Goal: Information Seeking & Learning: Compare options

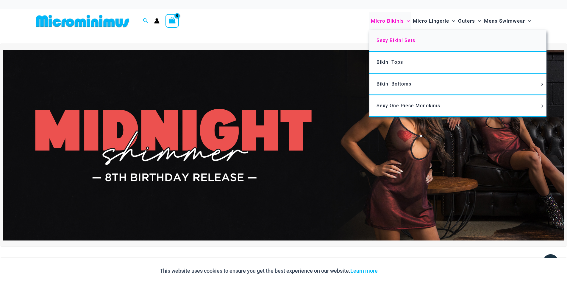
click at [386, 39] on span "Sexy Bikini Sets" at bounding box center [395, 40] width 39 height 6
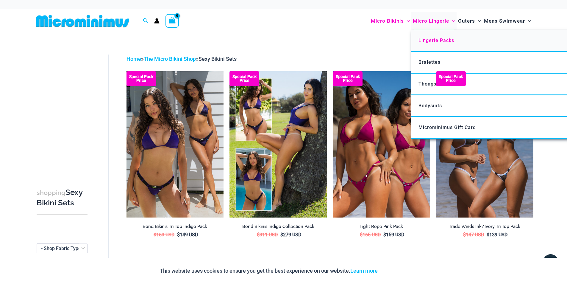
click at [432, 40] on span "Lingerie Packs" at bounding box center [436, 40] width 36 height 6
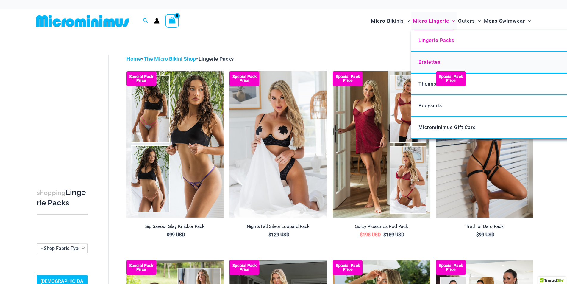
click at [427, 61] on span "Bralettes" at bounding box center [429, 62] width 22 height 6
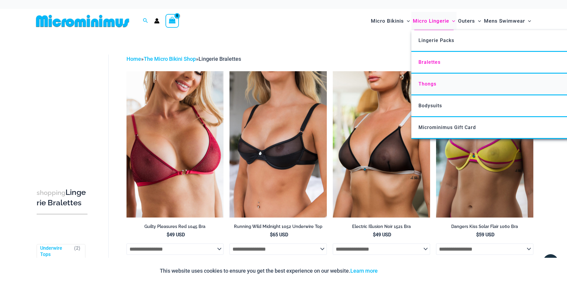
click at [426, 84] on span "Thongs" at bounding box center [427, 84] width 18 height 6
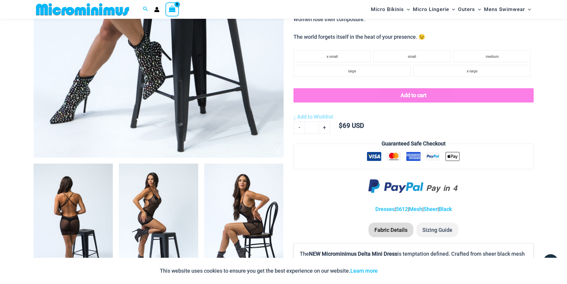
scroll to position [114, 0]
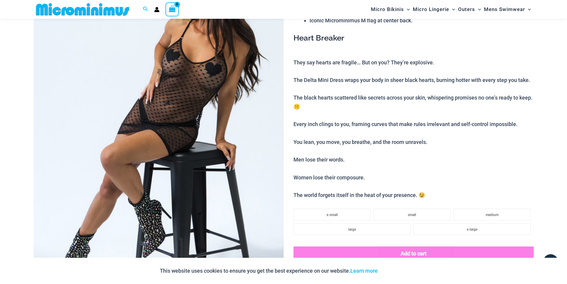
click at [207, 119] on img at bounding box center [159, 127] width 250 height 375
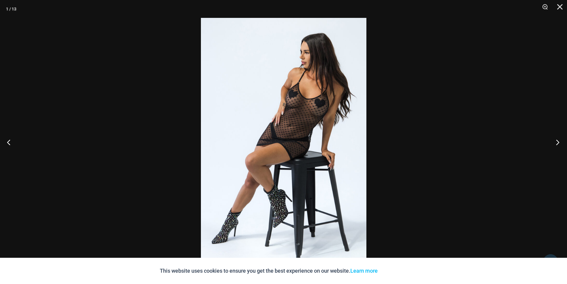
click at [557, 143] on button "Next" at bounding box center [556, 142] width 22 height 30
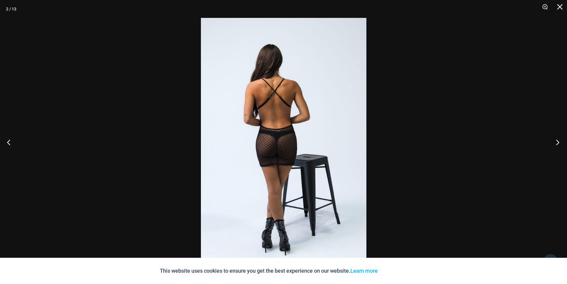
click at [557, 143] on button "Next" at bounding box center [556, 142] width 22 height 30
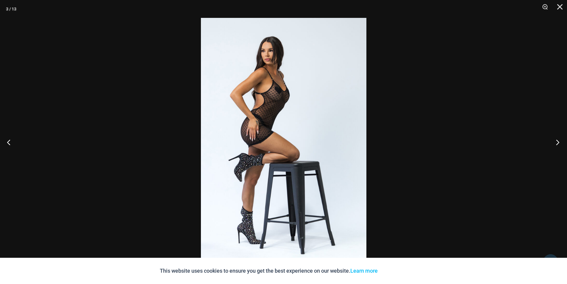
click at [557, 143] on button "Next" at bounding box center [556, 142] width 22 height 30
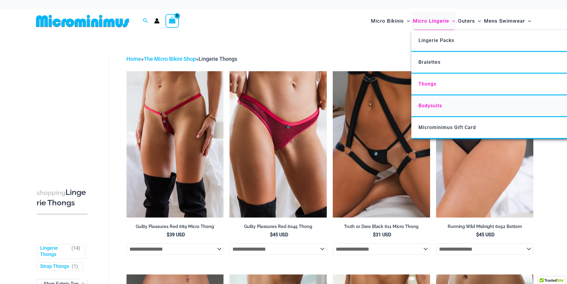
click at [426, 108] on span "Bodysuits" at bounding box center [430, 106] width 24 height 6
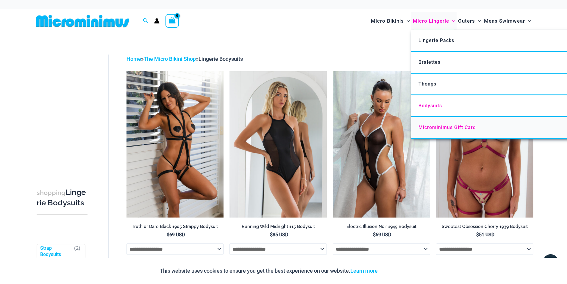
click at [439, 127] on span "Microminimus Gift Card" at bounding box center [446, 127] width 57 height 6
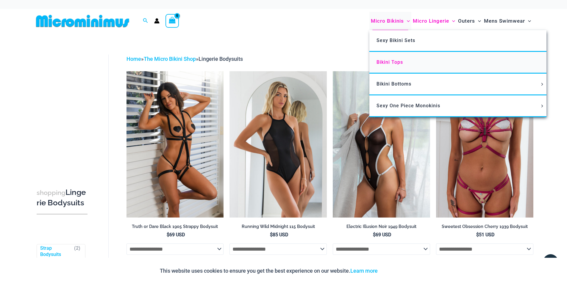
click at [391, 61] on span "Bikini Tops" at bounding box center [389, 62] width 26 height 6
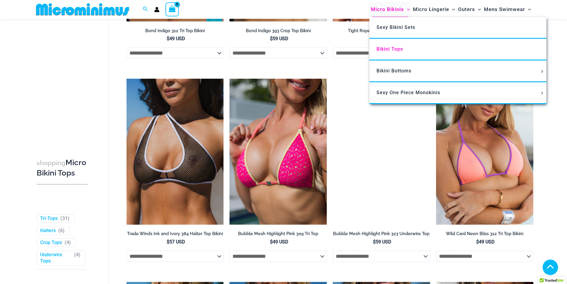
scroll to position [114, 0]
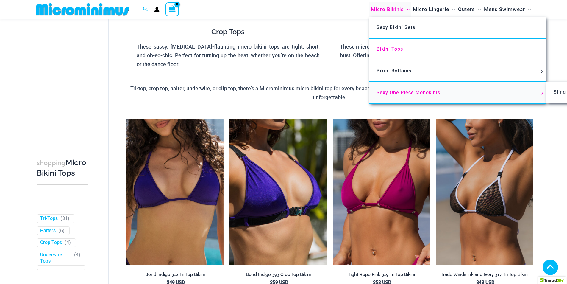
click at [393, 93] on span "Sexy One Piece Monokinis" at bounding box center [408, 93] width 64 height 6
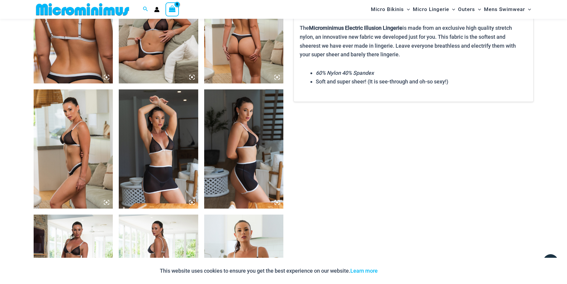
scroll to position [322, 0]
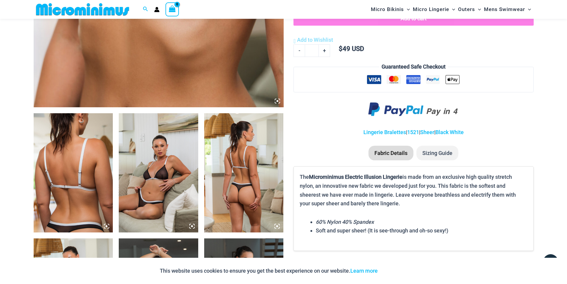
click at [170, 179] on img at bounding box center [158, 172] width 79 height 119
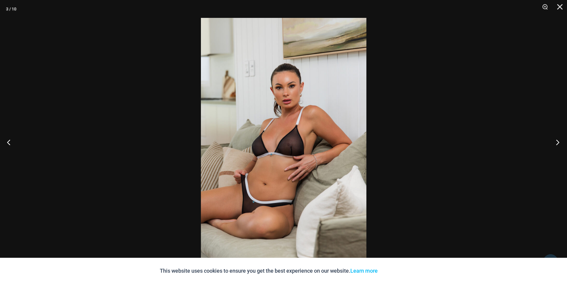
click at [557, 143] on button "Next" at bounding box center [556, 142] width 22 height 30
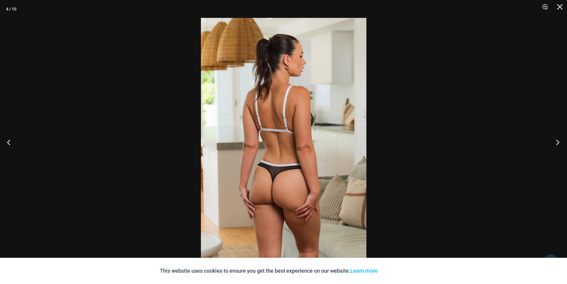
click at [557, 143] on button "Next" at bounding box center [556, 142] width 22 height 30
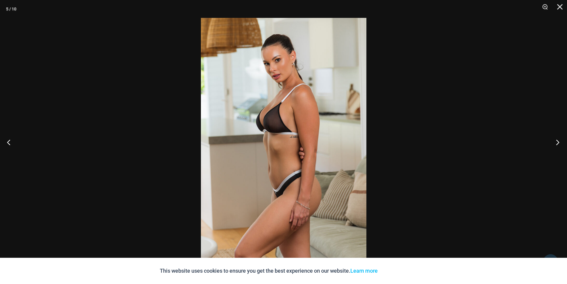
click at [557, 143] on button "Next" at bounding box center [556, 142] width 22 height 30
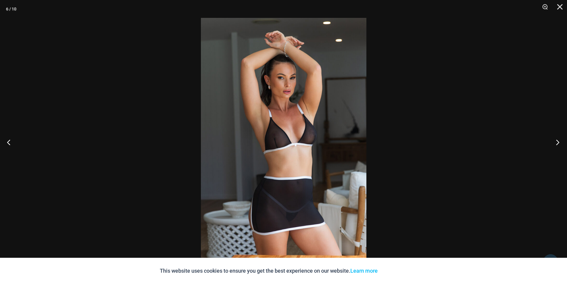
click at [557, 143] on button "Next" at bounding box center [556, 142] width 22 height 30
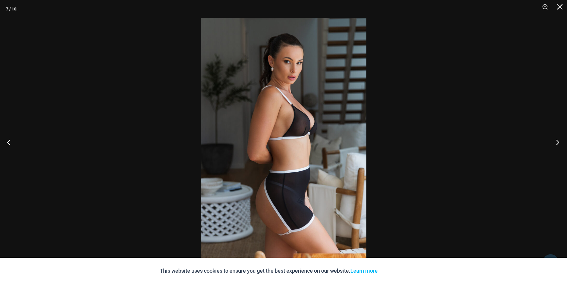
click at [556, 143] on button "Next" at bounding box center [556, 142] width 22 height 30
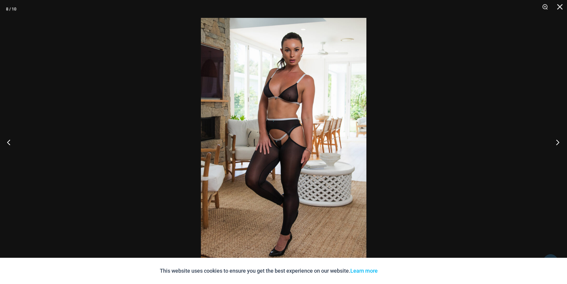
click at [552, 142] on button "Next" at bounding box center [556, 142] width 22 height 30
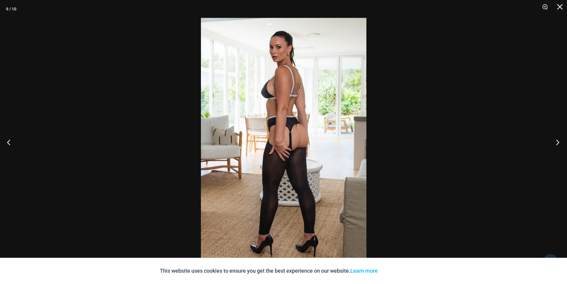
click at [552, 142] on button "Next" at bounding box center [556, 142] width 22 height 30
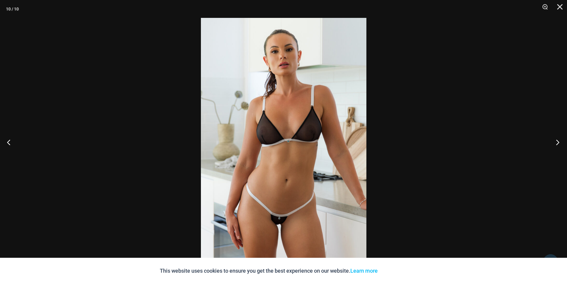
click at [552, 142] on button "Next" at bounding box center [556, 142] width 22 height 30
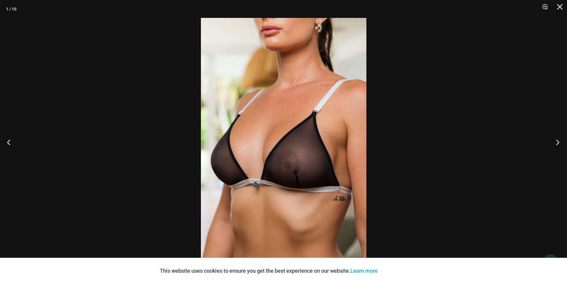
click at [554, 143] on button "Next" at bounding box center [556, 142] width 22 height 30
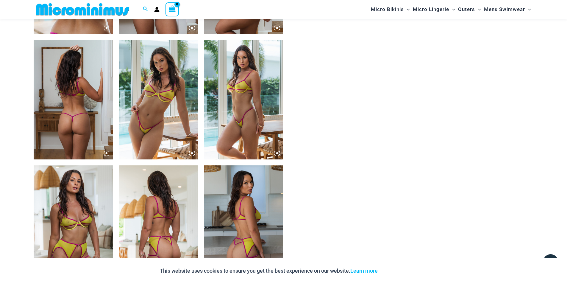
scroll to position [560, 0]
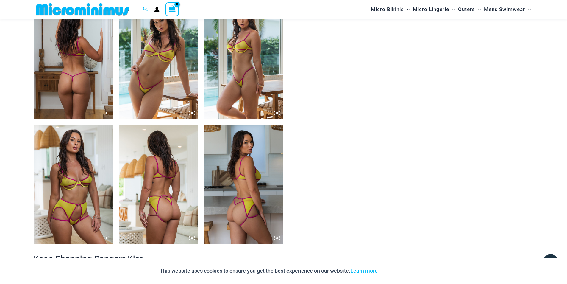
click at [152, 63] on img at bounding box center [158, 59] width 79 height 119
click at [189, 80] on div at bounding box center [283, 142] width 567 height 284
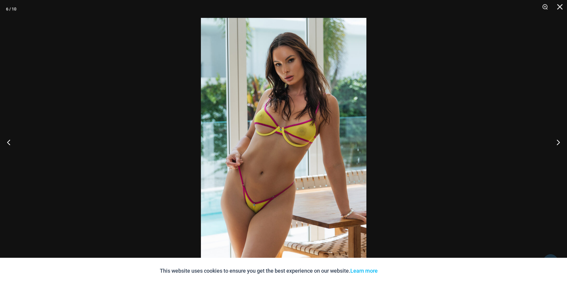
click at [378, 80] on div at bounding box center [283, 142] width 567 height 284
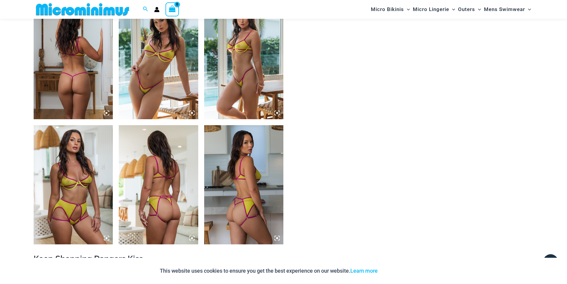
click at [69, 176] on img at bounding box center [73, 184] width 79 height 119
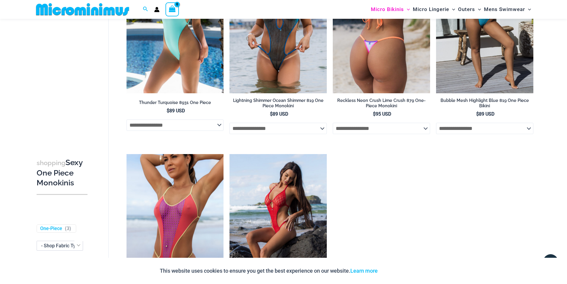
scroll to position [1006, 0]
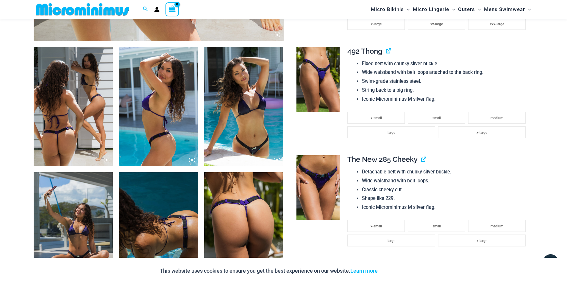
scroll to position [500, 0]
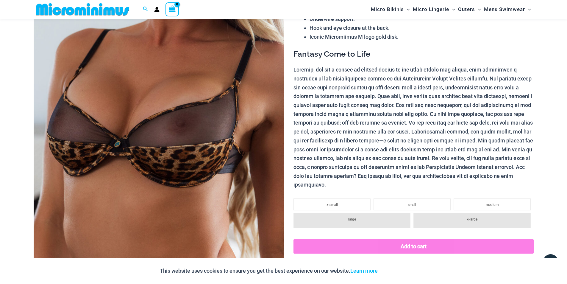
scroll to position [114, 0]
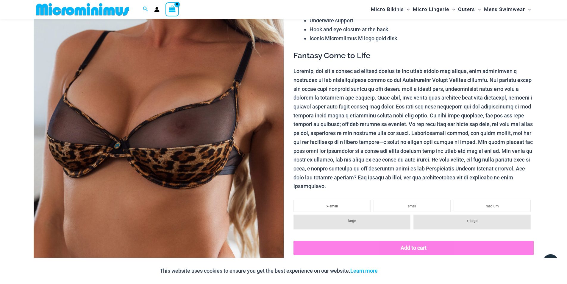
click at [187, 109] on img at bounding box center [159, 127] width 250 height 375
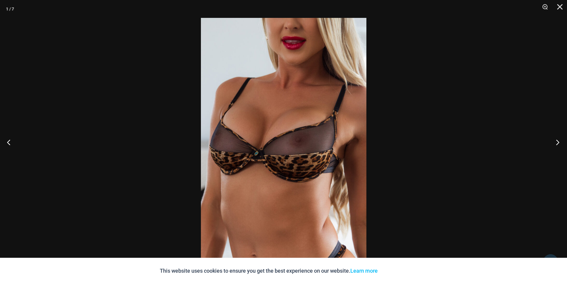
click at [560, 144] on button "Next" at bounding box center [556, 142] width 22 height 30
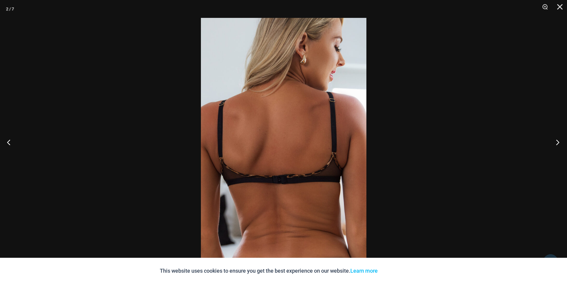
click at [560, 144] on button "Next" at bounding box center [556, 142] width 22 height 30
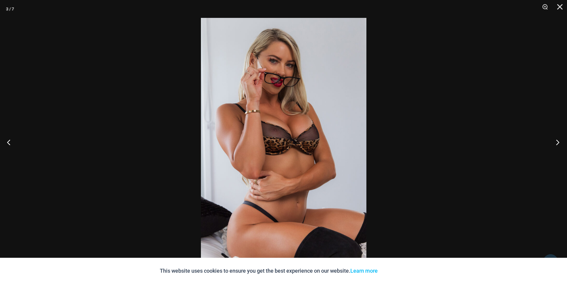
click at [559, 144] on button "Next" at bounding box center [556, 142] width 22 height 30
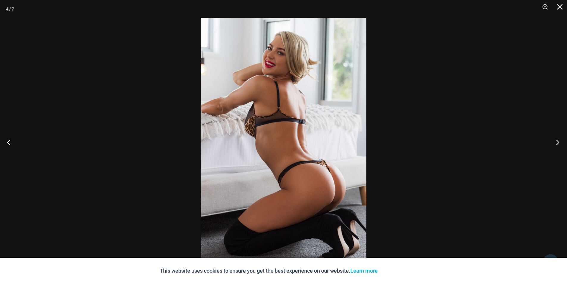
click at [558, 143] on button "Next" at bounding box center [556, 142] width 22 height 30
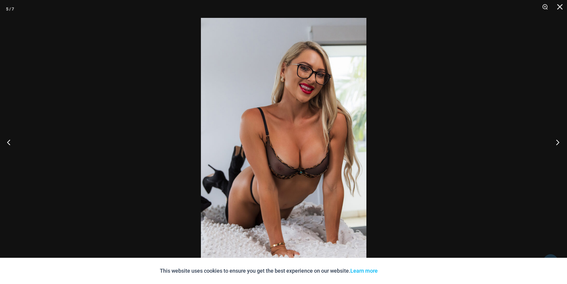
click at [558, 143] on button "Next" at bounding box center [556, 142] width 22 height 30
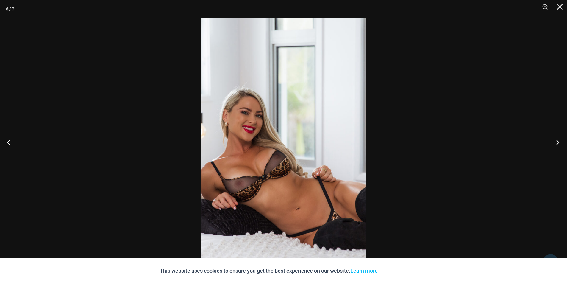
click at [558, 142] on button "Next" at bounding box center [556, 142] width 22 height 30
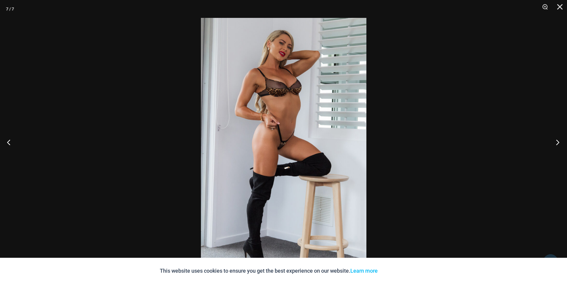
click at [558, 142] on button "Next" at bounding box center [556, 142] width 22 height 30
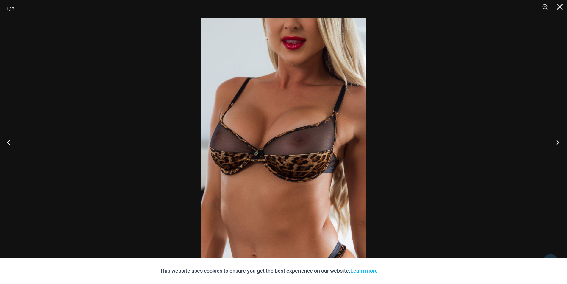
click at [558, 142] on button "Next" at bounding box center [556, 142] width 22 height 30
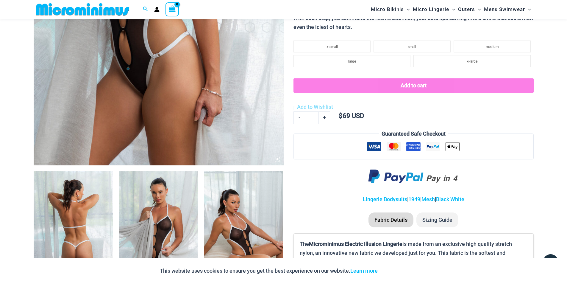
scroll to position [411, 0]
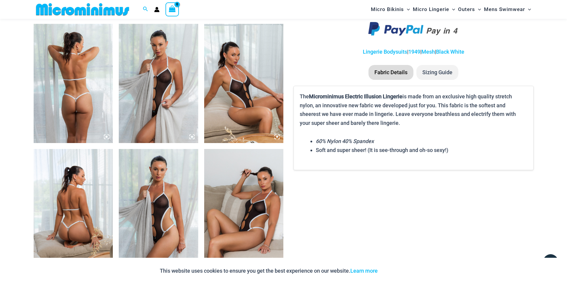
click at [174, 195] on img at bounding box center [158, 208] width 79 height 119
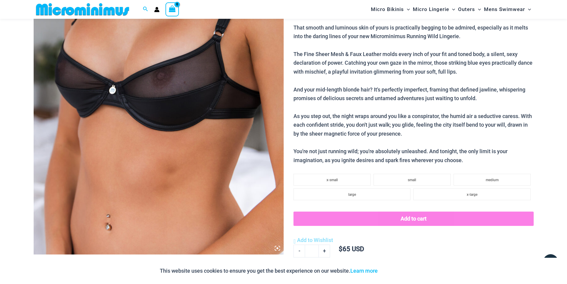
scroll to position [173, 0]
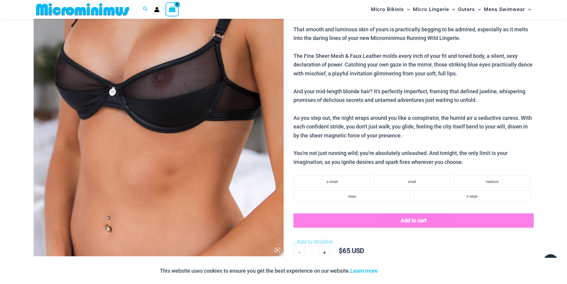
click at [186, 92] on img at bounding box center [159, 68] width 250 height 375
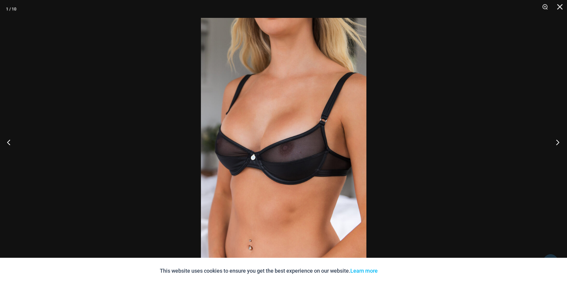
click at [557, 143] on button "Next" at bounding box center [556, 142] width 22 height 30
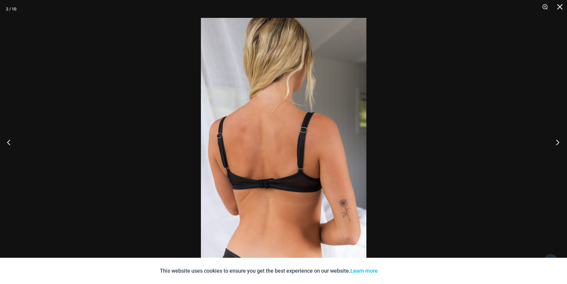
click at [557, 142] on button "Next" at bounding box center [556, 142] width 22 height 30
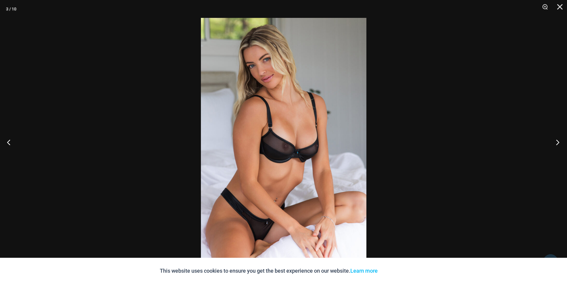
click at [557, 142] on button "Next" at bounding box center [556, 142] width 22 height 30
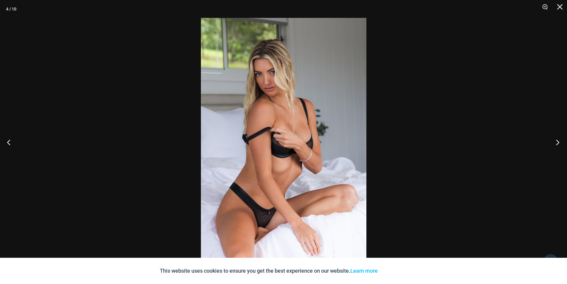
click at [557, 141] on button "Next" at bounding box center [556, 142] width 22 height 30
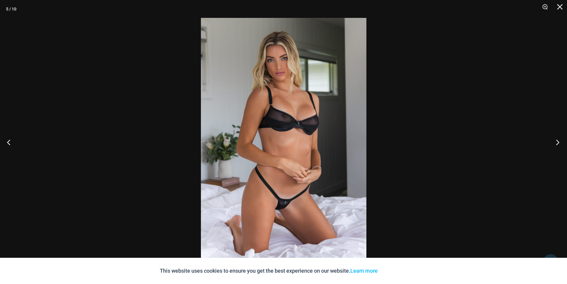
click at [557, 141] on button "Next" at bounding box center [556, 142] width 22 height 30
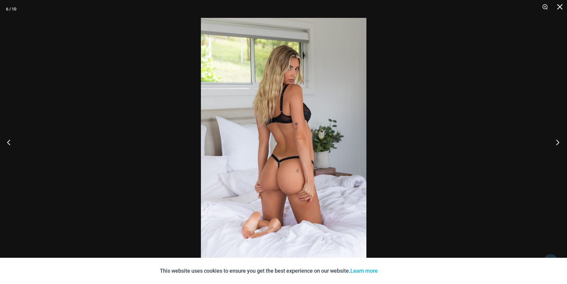
click at [557, 141] on button "Next" at bounding box center [556, 142] width 22 height 30
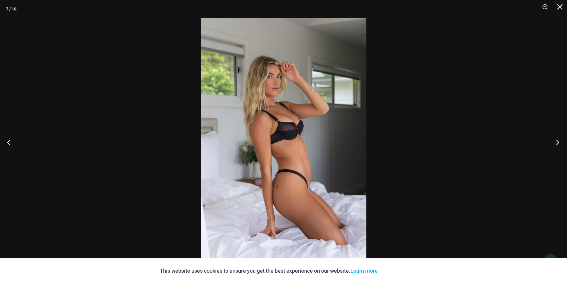
click at [557, 141] on button "Next" at bounding box center [556, 142] width 22 height 30
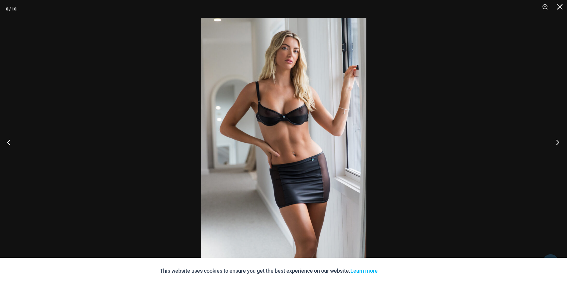
click at [557, 144] on button "Next" at bounding box center [556, 142] width 22 height 30
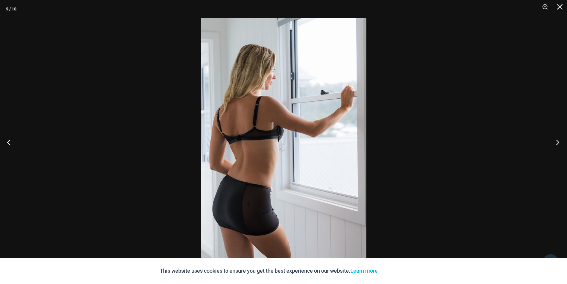
click at [557, 143] on button "Next" at bounding box center [556, 142] width 22 height 30
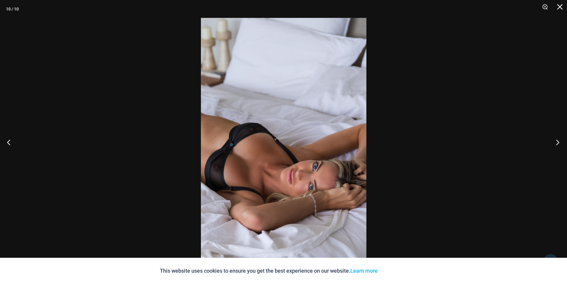
click at [557, 143] on button "Next" at bounding box center [556, 142] width 22 height 30
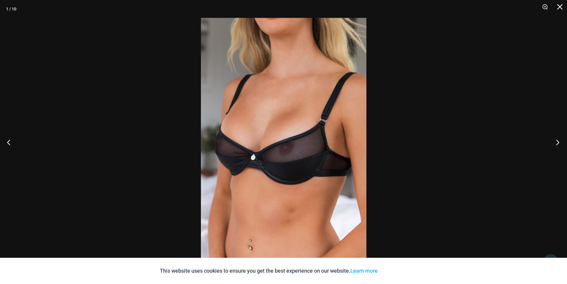
click at [557, 143] on button "Next" at bounding box center [556, 142] width 22 height 30
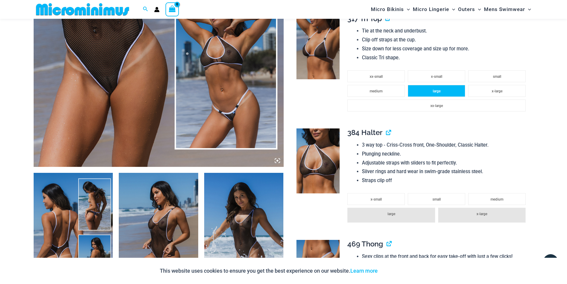
scroll to position [411, 0]
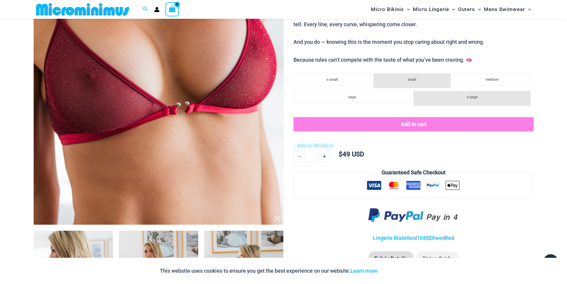
scroll to position [381, 0]
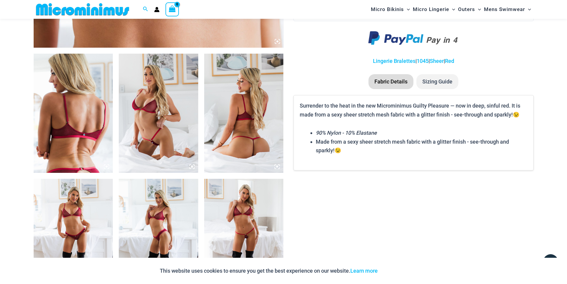
click at [157, 93] on img at bounding box center [158, 113] width 79 height 119
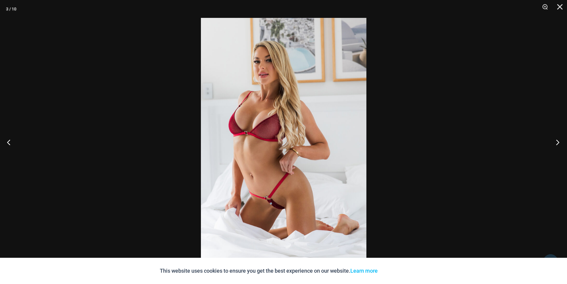
click at [559, 141] on button "Next" at bounding box center [556, 142] width 22 height 30
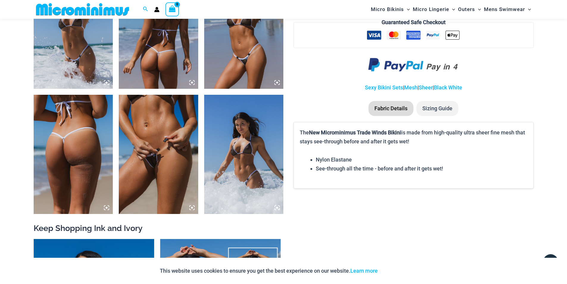
scroll to position [798, 0]
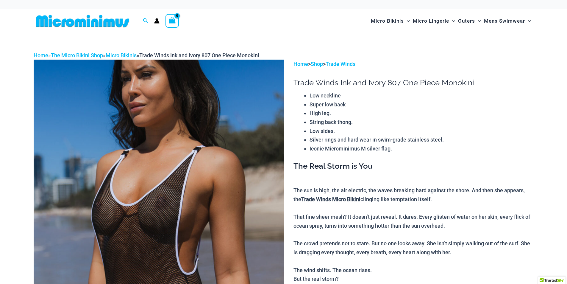
click at [178, 148] on img at bounding box center [159, 247] width 250 height 375
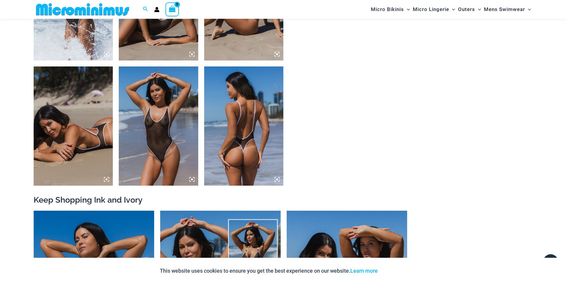
scroll to position [620, 0]
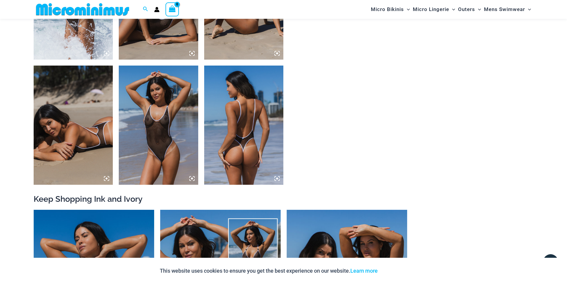
click at [151, 118] on img at bounding box center [158, 124] width 79 height 119
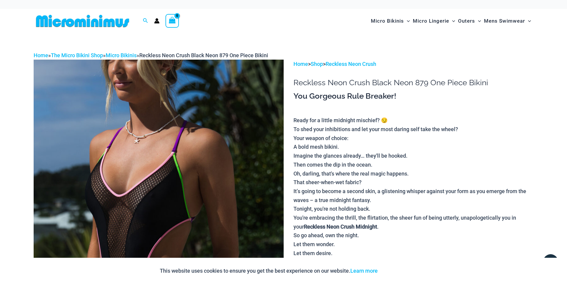
click at [205, 133] on img at bounding box center [159, 247] width 250 height 375
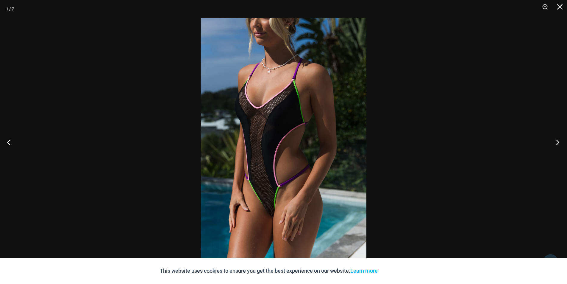
click at [557, 143] on button "Next" at bounding box center [556, 142] width 22 height 30
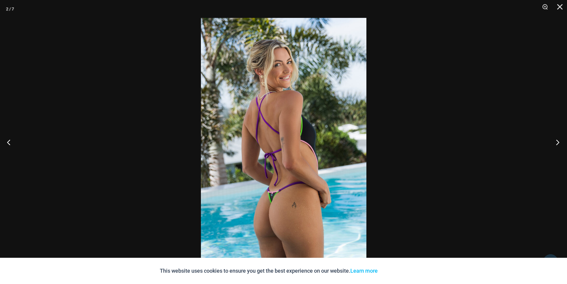
click at [557, 143] on button "Next" at bounding box center [556, 142] width 22 height 30
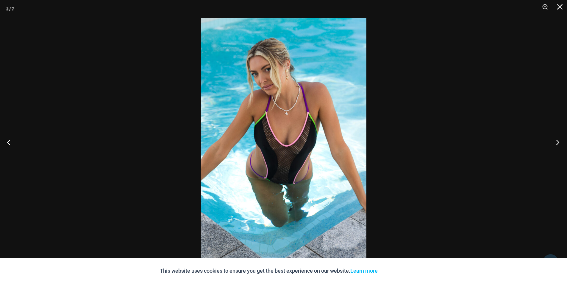
click at [557, 143] on button "Next" at bounding box center [556, 142] width 22 height 30
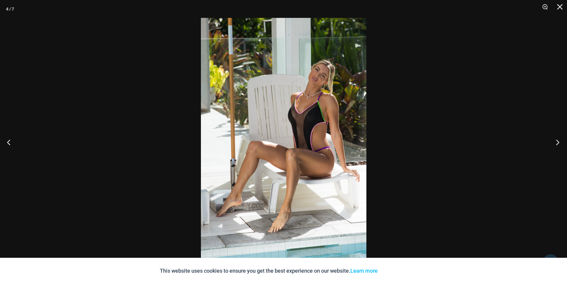
click at [557, 143] on button "Next" at bounding box center [556, 142] width 22 height 30
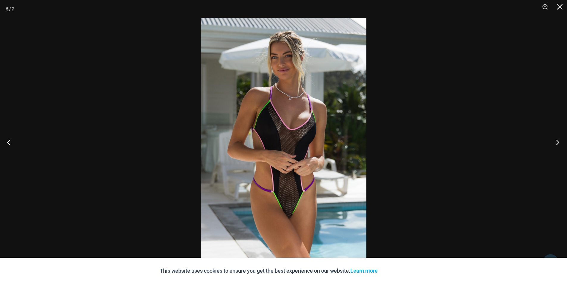
click at [557, 143] on button "Next" at bounding box center [556, 142] width 22 height 30
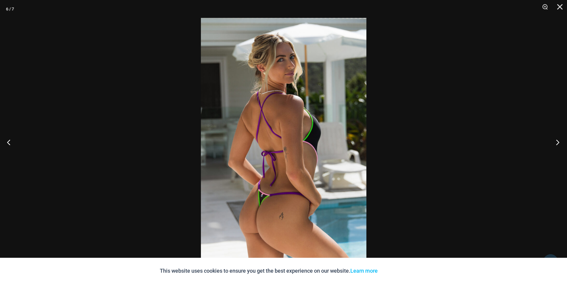
click at [557, 143] on button "Next" at bounding box center [556, 142] width 22 height 30
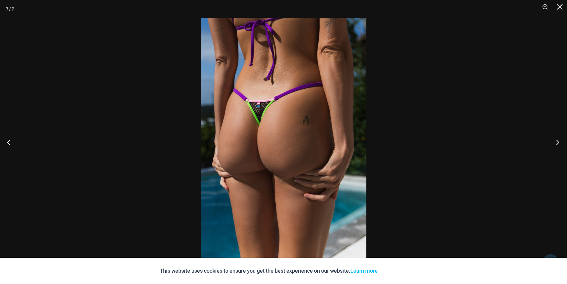
click at [557, 143] on button "Next" at bounding box center [556, 142] width 22 height 30
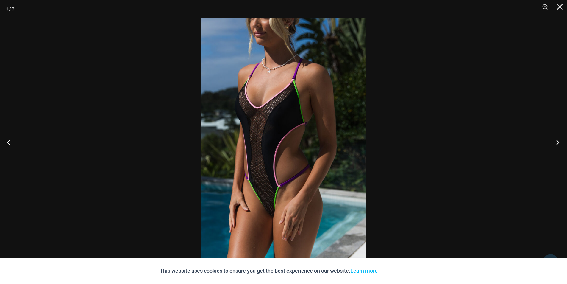
click at [557, 143] on button "Next" at bounding box center [556, 142] width 22 height 30
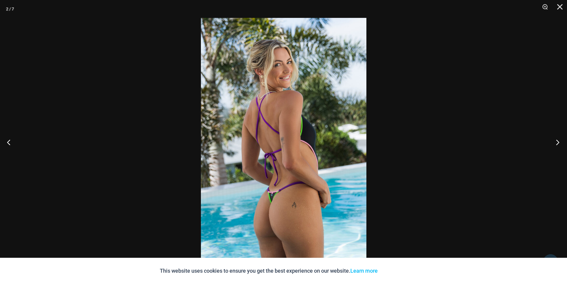
click at [557, 143] on button "Next" at bounding box center [556, 142] width 22 height 30
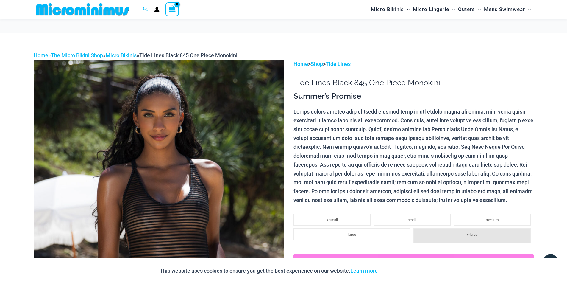
scroll to position [173, 0]
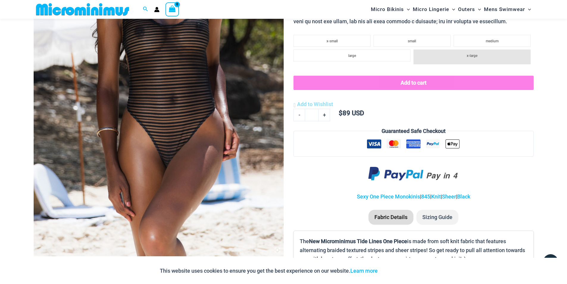
click at [188, 93] on img at bounding box center [159, 68] width 250 height 375
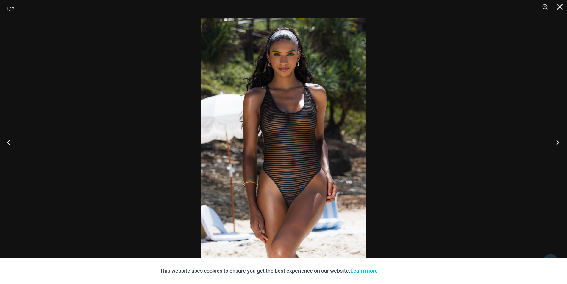
click at [557, 142] on button "Next" at bounding box center [556, 142] width 22 height 30
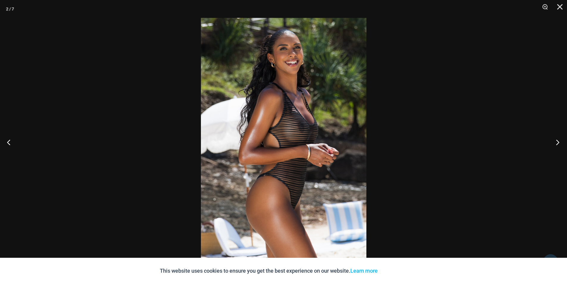
click at [557, 142] on button "Next" at bounding box center [556, 142] width 22 height 30
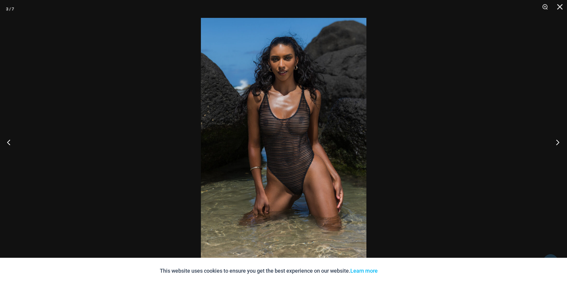
click at [557, 142] on button "Next" at bounding box center [556, 142] width 22 height 30
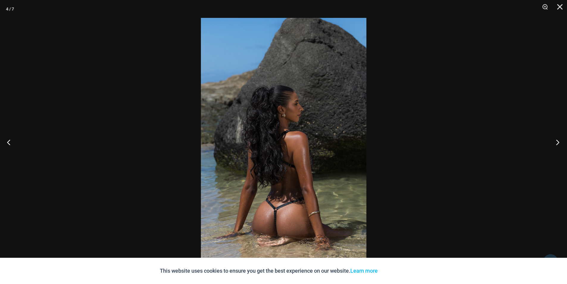
click at [557, 142] on button "Next" at bounding box center [556, 142] width 22 height 30
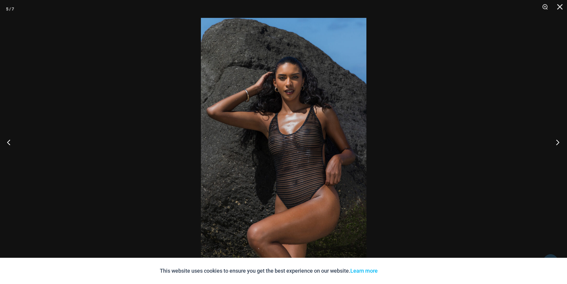
click at [557, 142] on button "Next" at bounding box center [556, 142] width 22 height 30
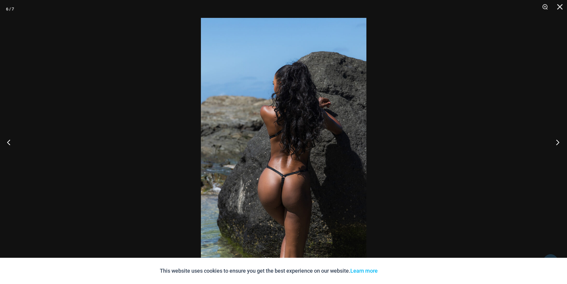
click at [557, 142] on button "Next" at bounding box center [556, 142] width 22 height 30
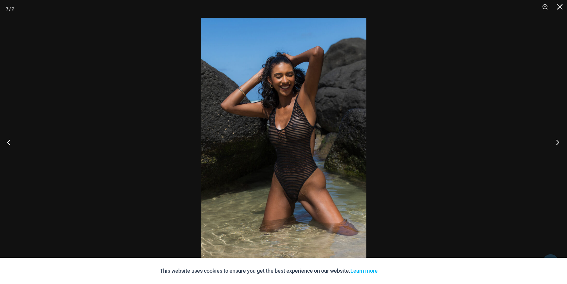
click at [557, 142] on button "Next" at bounding box center [556, 142] width 22 height 30
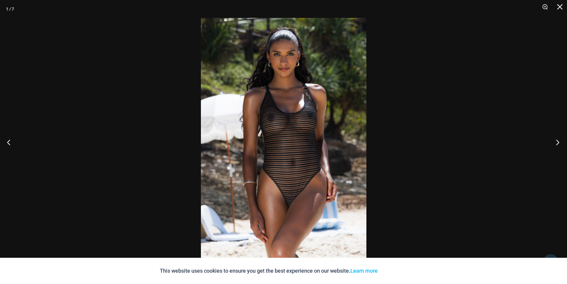
click at [557, 142] on button "Next" at bounding box center [556, 142] width 22 height 30
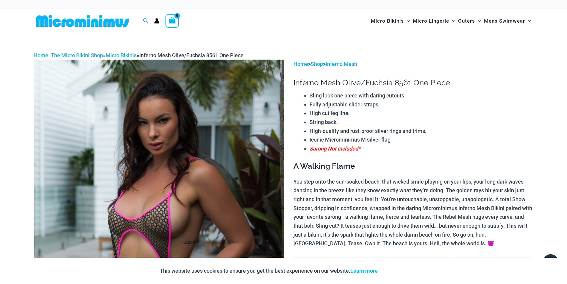
click at [212, 126] on img at bounding box center [159, 247] width 250 height 375
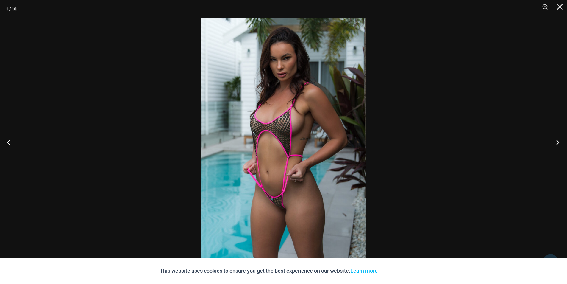
click at [555, 143] on button "Next" at bounding box center [556, 142] width 22 height 30
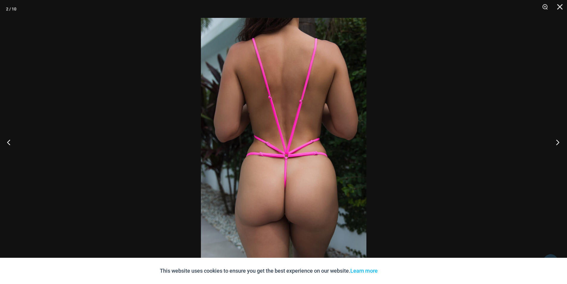
click at [555, 143] on button "Next" at bounding box center [556, 142] width 22 height 30
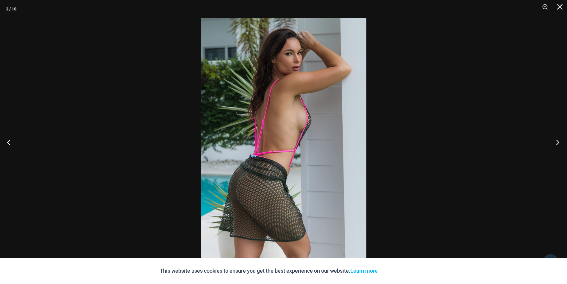
click at [555, 143] on button "Next" at bounding box center [556, 142] width 22 height 30
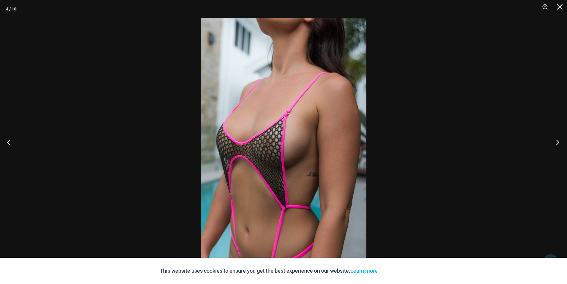
click at [555, 143] on button "Next" at bounding box center [556, 142] width 22 height 30
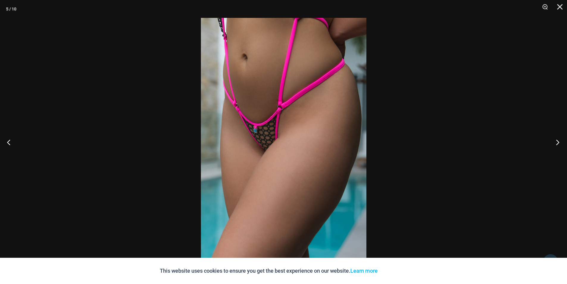
click at [555, 143] on button "Next" at bounding box center [556, 142] width 22 height 30
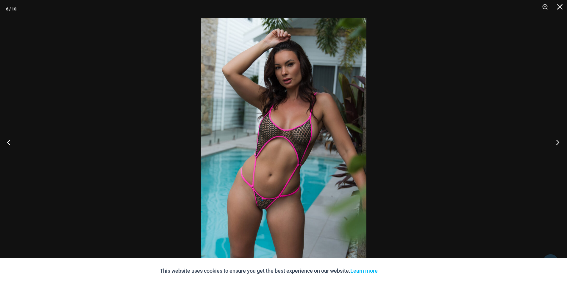
click at [555, 143] on button "Next" at bounding box center [556, 142] width 22 height 30
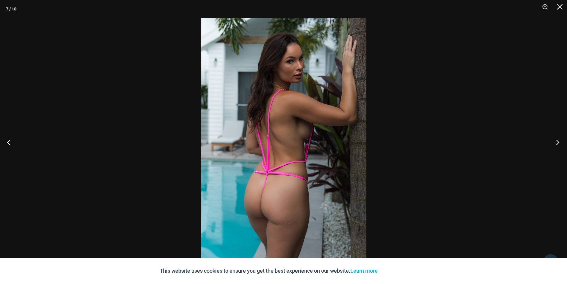
click at [555, 143] on button "Next" at bounding box center [556, 142] width 22 height 30
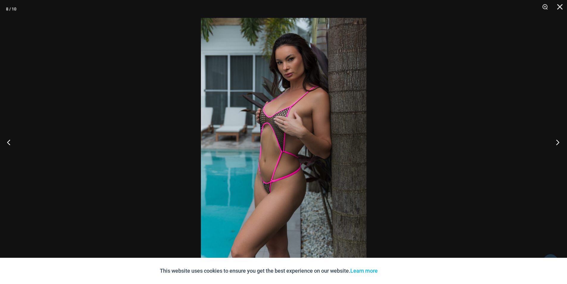
click at [555, 143] on button "Next" at bounding box center [556, 142] width 22 height 30
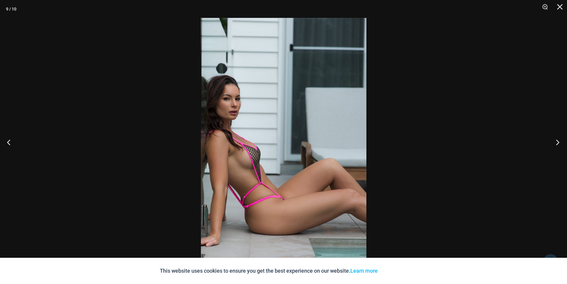
click at [555, 143] on button "Next" at bounding box center [556, 142] width 22 height 30
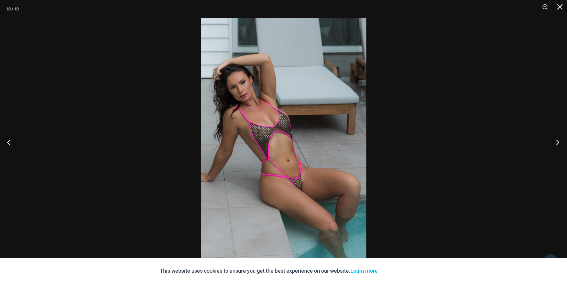
click at [555, 143] on button "Next" at bounding box center [556, 142] width 22 height 30
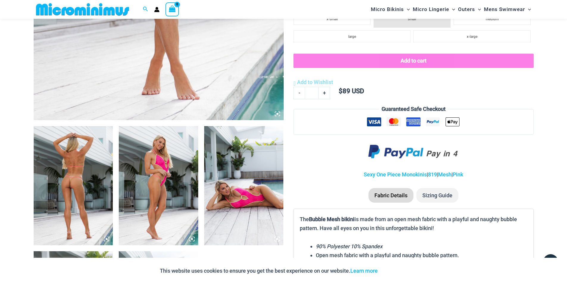
scroll to position [411, 0]
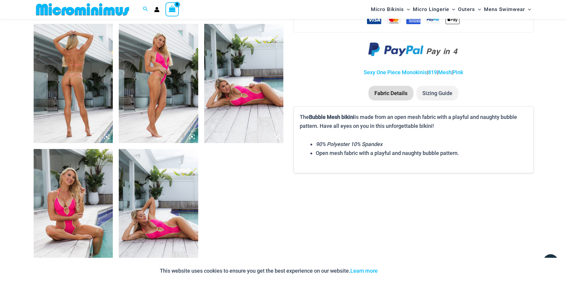
click at [71, 189] on img at bounding box center [73, 208] width 79 height 119
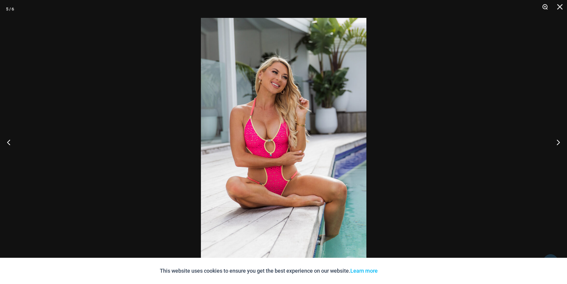
click at [542, 5] on button "Zoom" at bounding box center [542, 9] width 15 height 18
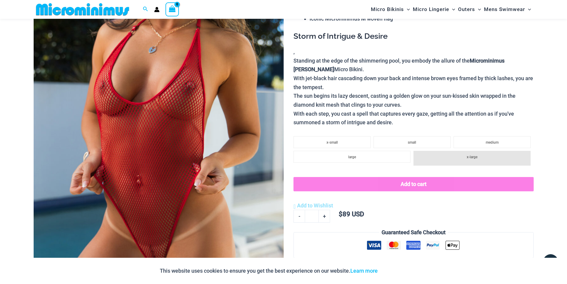
scroll to position [114, 0]
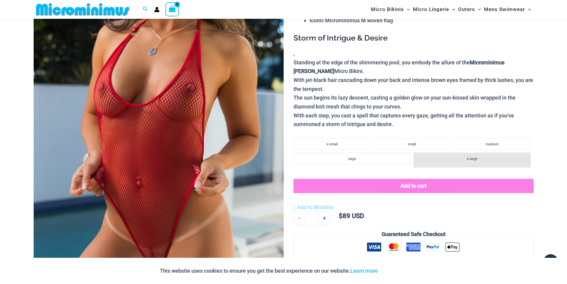
click at [200, 108] on img at bounding box center [159, 127] width 250 height 375
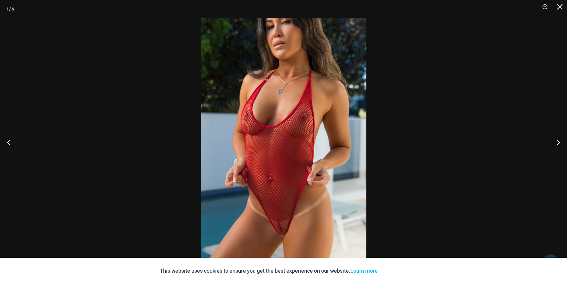
click at [285, 110] on img at bounding box center [283, 142] width 165 height 248
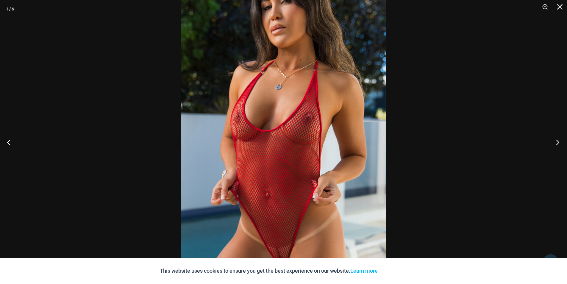
click at [554, 140] on button "Next" at bounding box center [556, 142] width 22 height 30
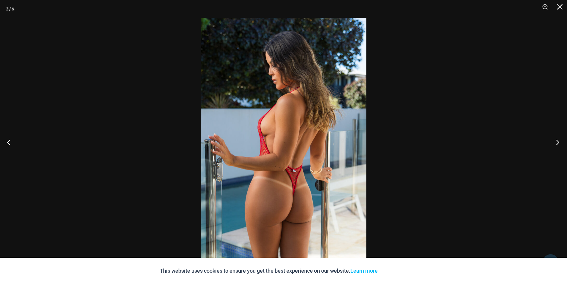
click at [557, 142] on button "Next" at bounding box center [556, 142] width 22 height 30
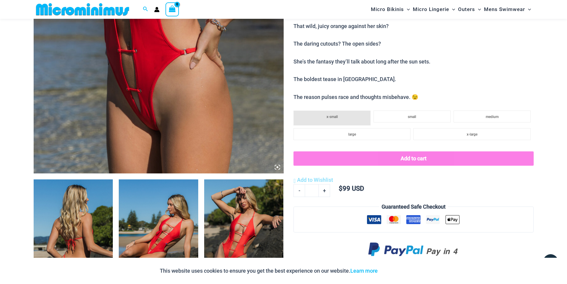
scroll to position [352, 0]
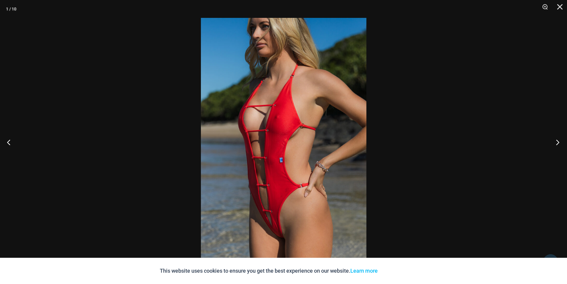
click at [558, 143] on button "Next" at bounding box center [556, 142] width 22 height 30
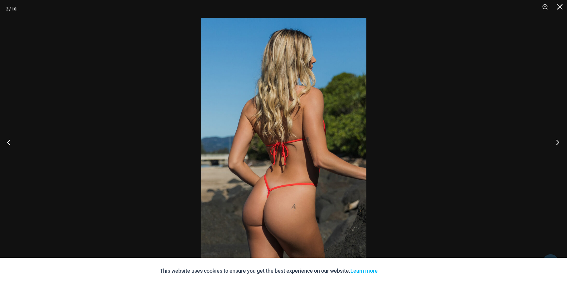
click at [558, 143] on button "Next" at bounding box center [556, 142] width 22 height 30
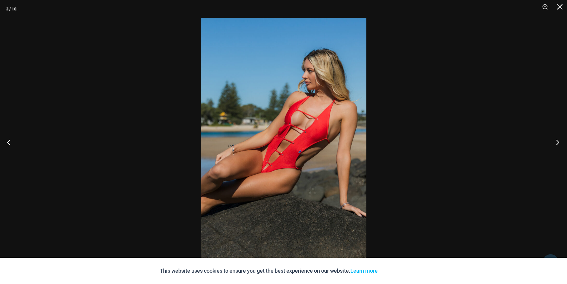
click at [558, 143] on button "Next" at bounding box center [556, 142] width 22 height 30
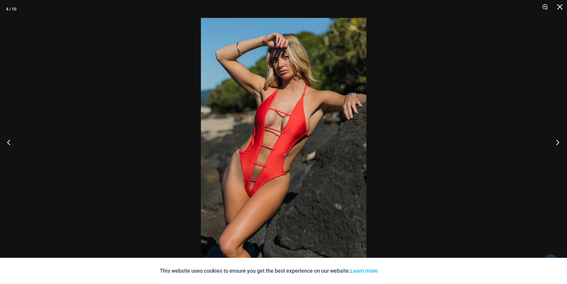
click at [558, 143] on button "Next" at bounding box center [556, 142] width 22 height 30
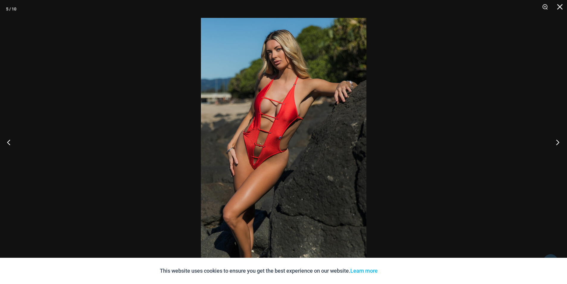
click at [558, 143] on button "Next" at bounding box center [556, 142] width 22 height 30
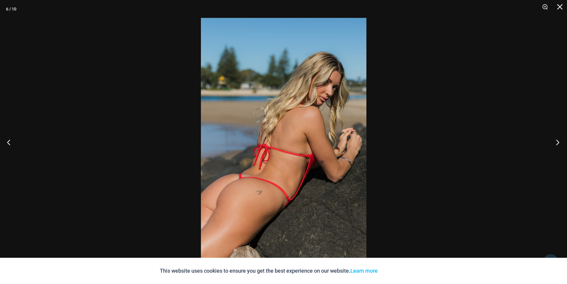
click at [558, 143] on button "Next" at bounding box center [556, 142] width 22 height 30
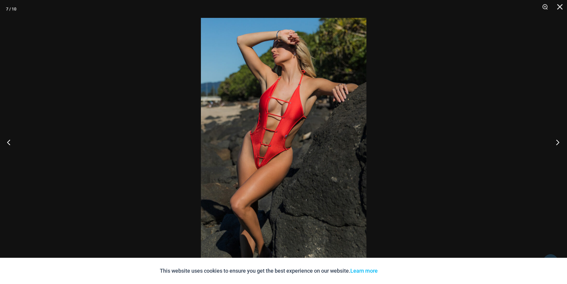
click at [558, 143] on button "Next" at bounding box center [556, 142] width 22 height 30
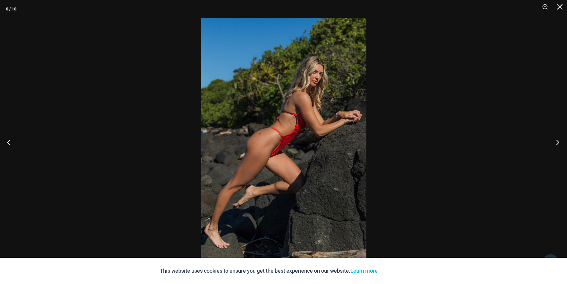
click at [558, 143] on button "Next" at bounding box center [556, 142] width 22 height 30
